Goal: Task Accomplishment & Management: Use online tool/utility

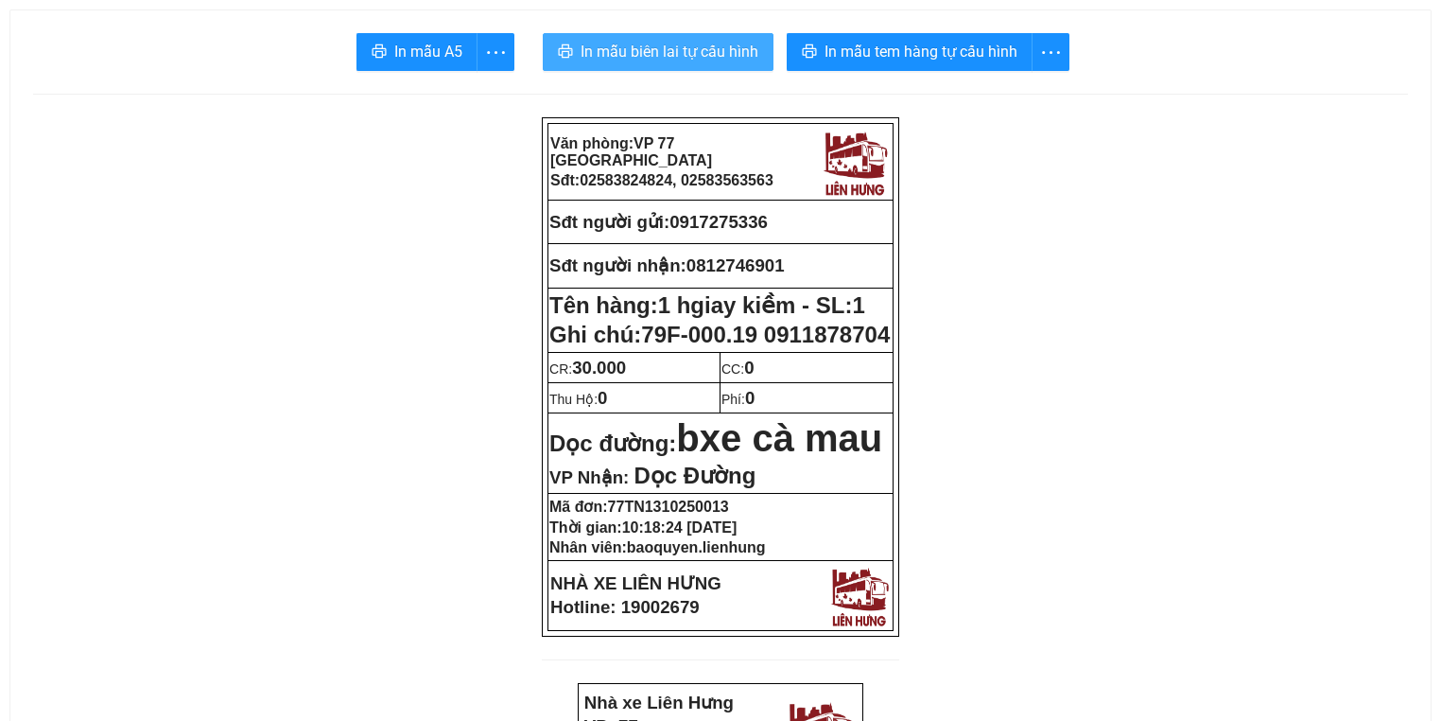
click at [637, 58] on span "In mẫu biên lai tự cấu hình" at bounding box center [670, 52] width 178 height 24
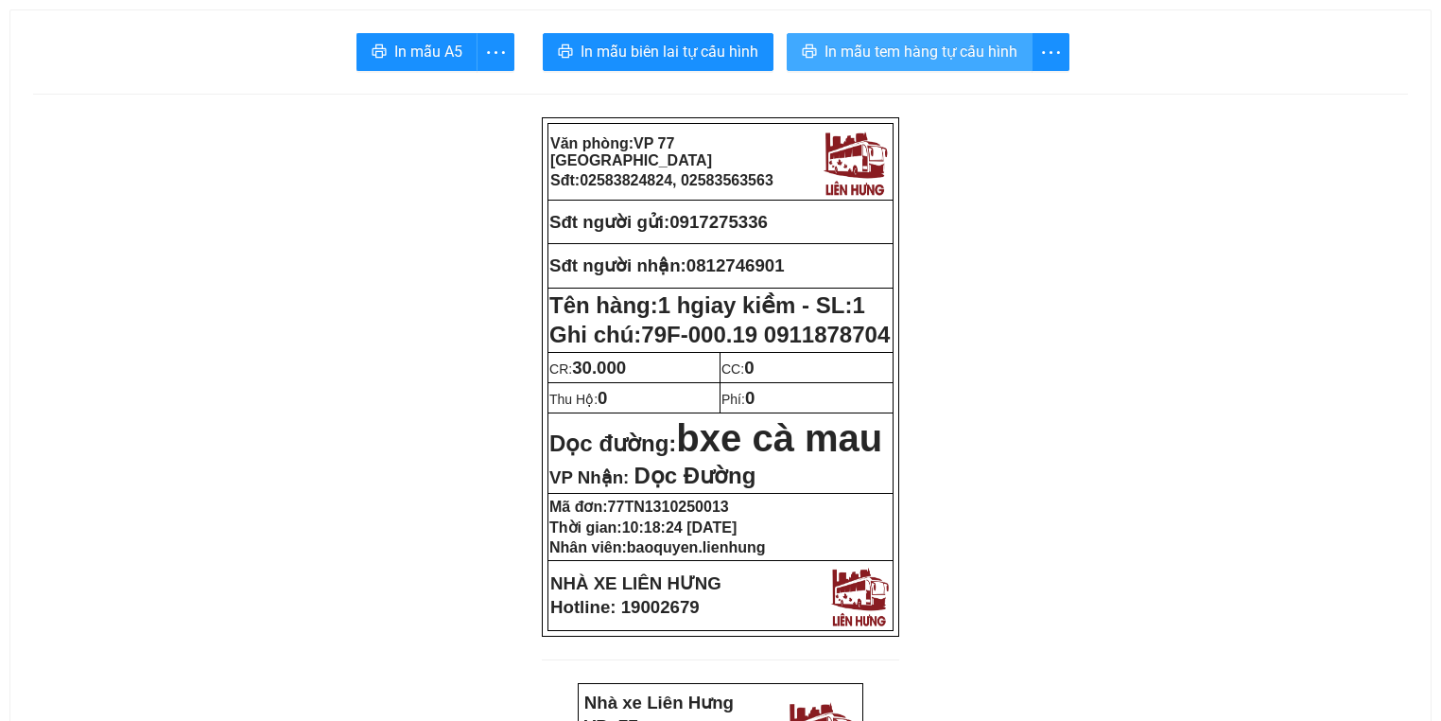
click at [953, 49] on span "In mẫu tem hàng tự cấu hình" at bounding box center [921, 52] width 193 height 24
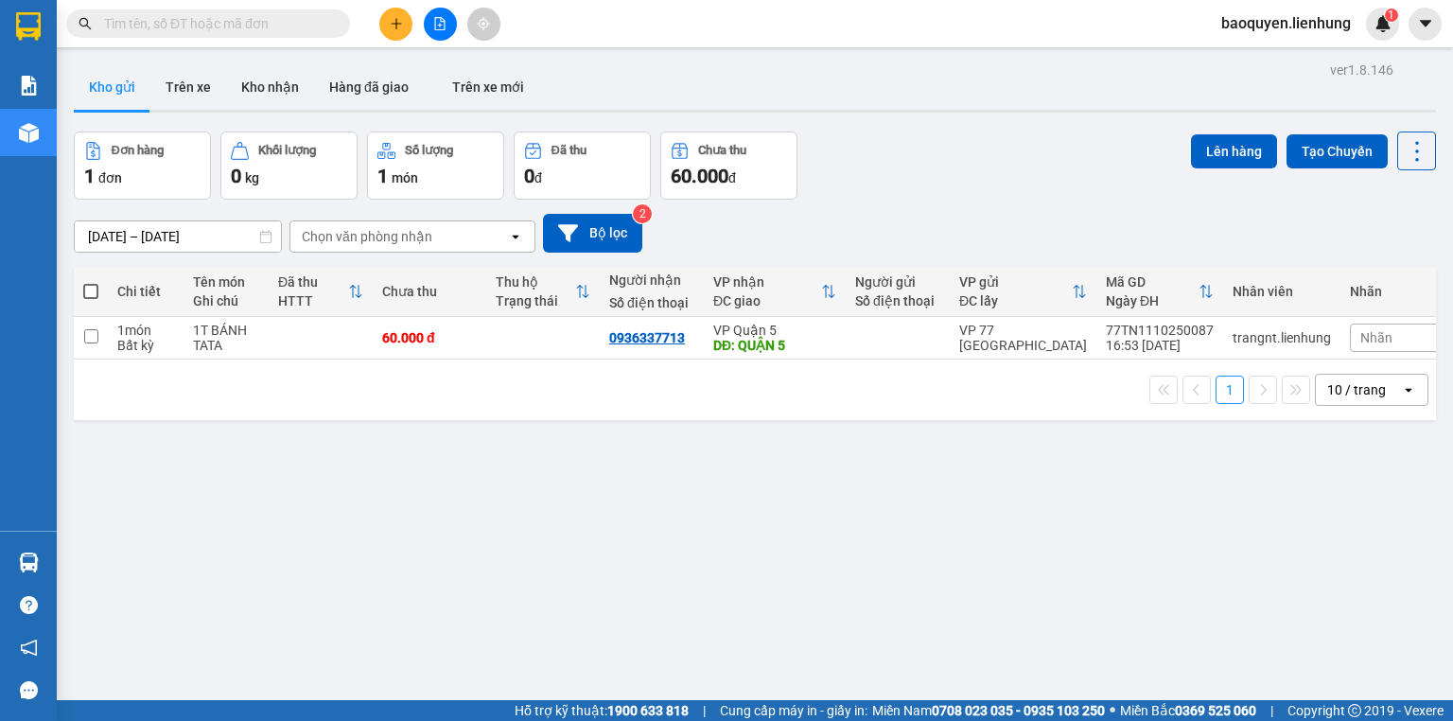
click at [429, 24] on button at bounding box center [440, 24] width 33 height 33
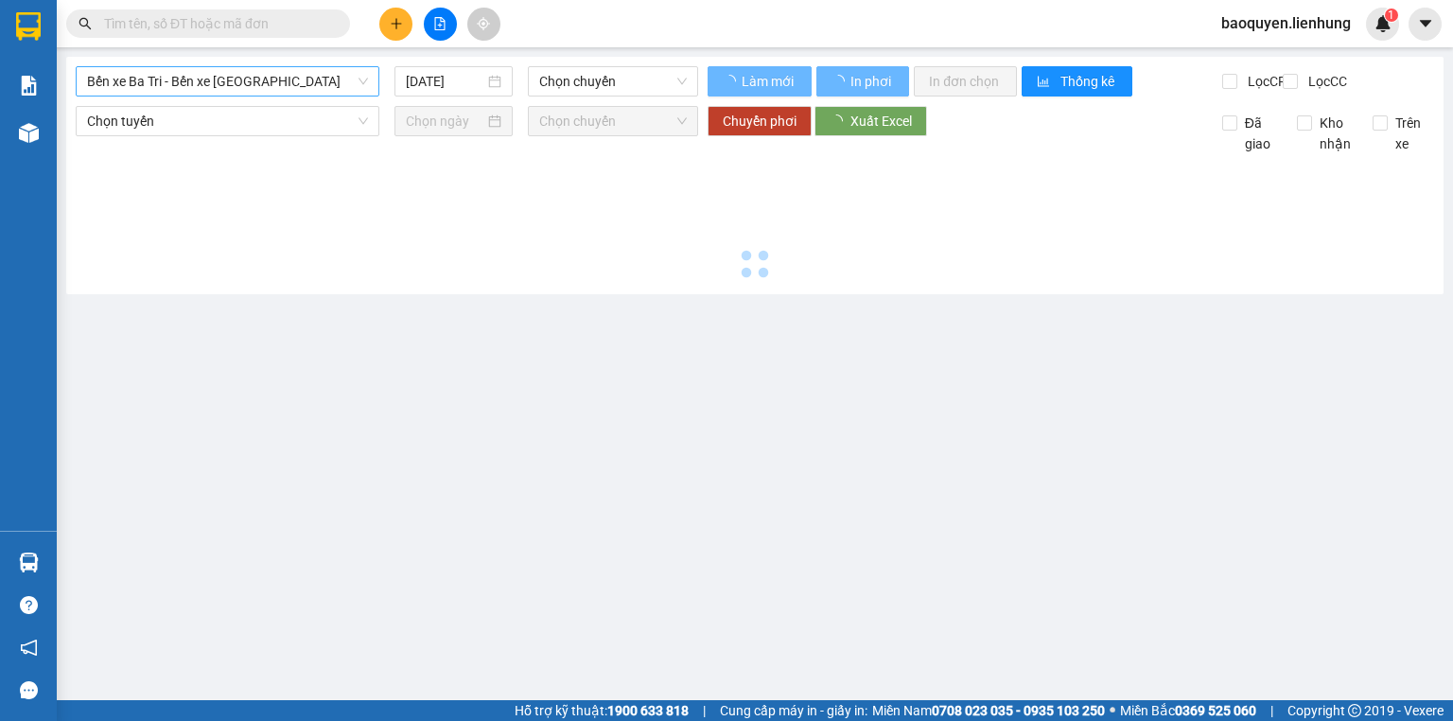
click at [302, 87] on span "Bến xe Ba Tri - Bến xe [GEOGRAPHIC_DATA]" at bounding box center [227, 81] width 281 height 28
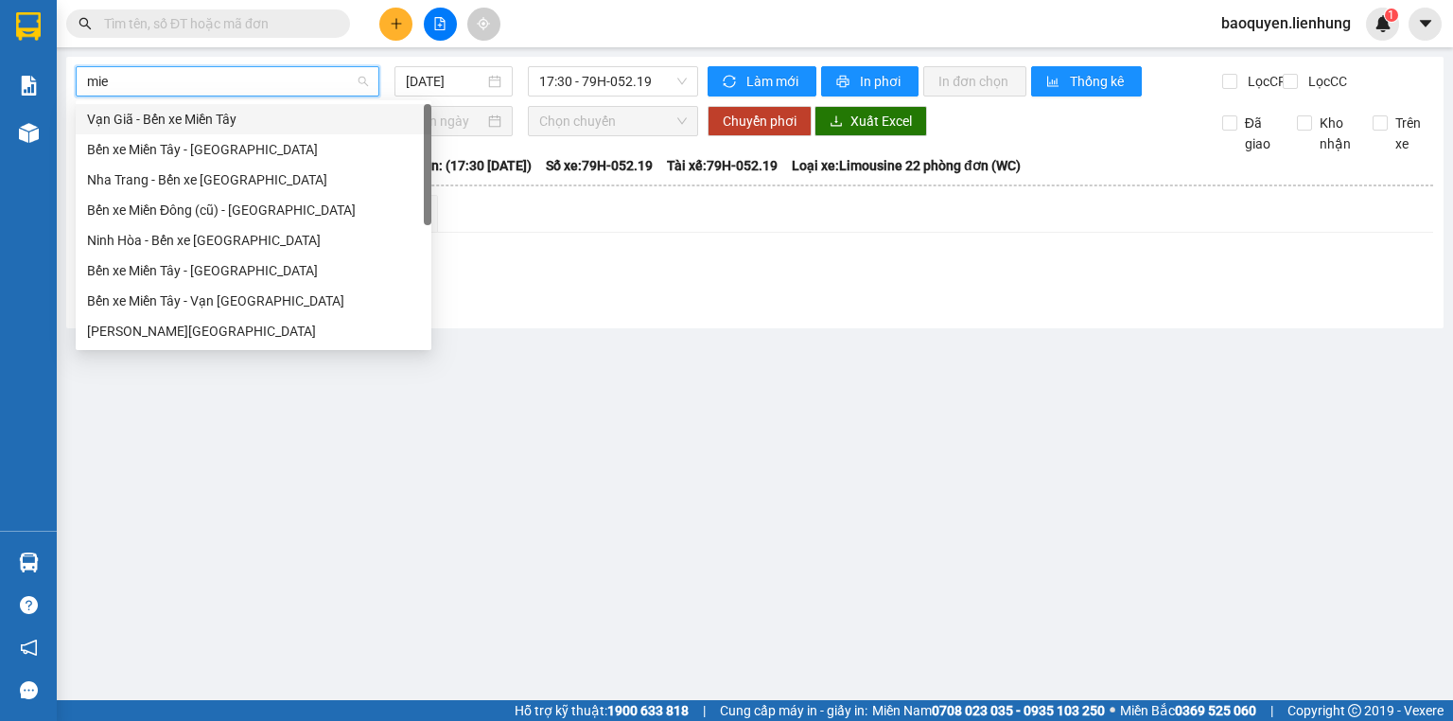
type input "mien"
click at [303, 177] on div "Nha Trang - Bến xe [GEOGRAPHIC_DATA]" at bounding box center [253, 179] width 333 height 21
type input "[DATE]"
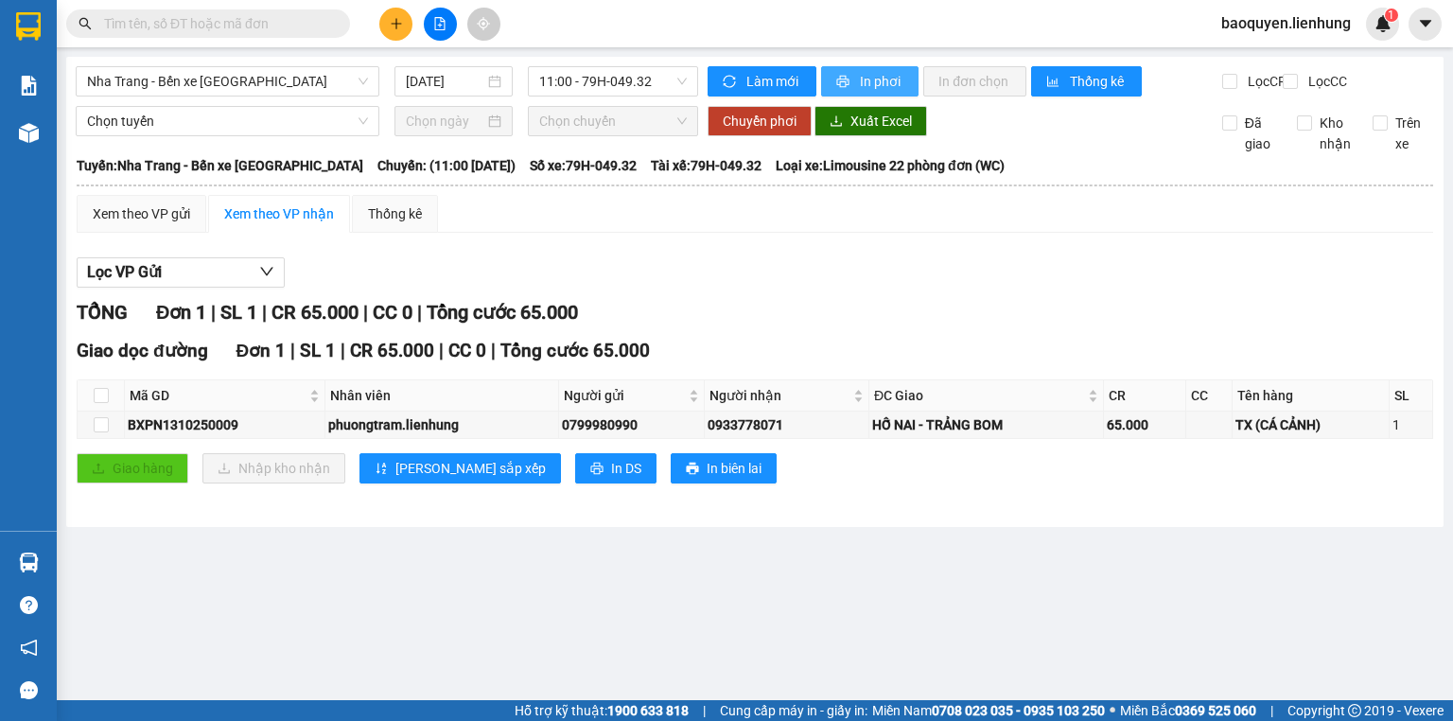
click at [881, 82] on span "In phơi" at bounding box center [882, 81] width 44 height 21
